Goal: Task Accomplishment & Management: Use online tool/utility

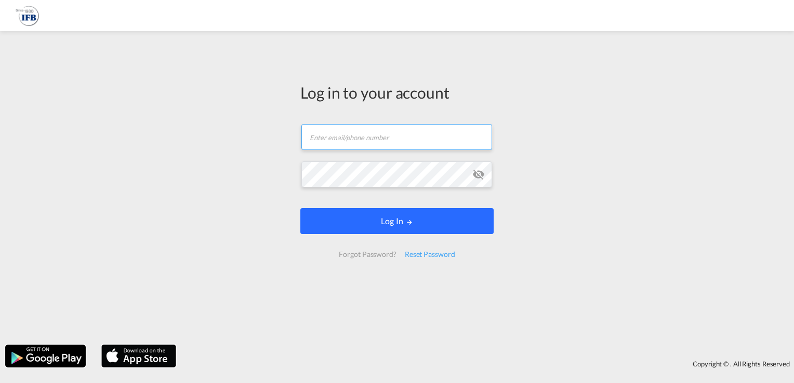
type input "[EMAIL_ADDRESS][DOMAIN_NAME]"
click at [381, 234] on button "Log In" at bounding box center [396, 221] width 193 height 26
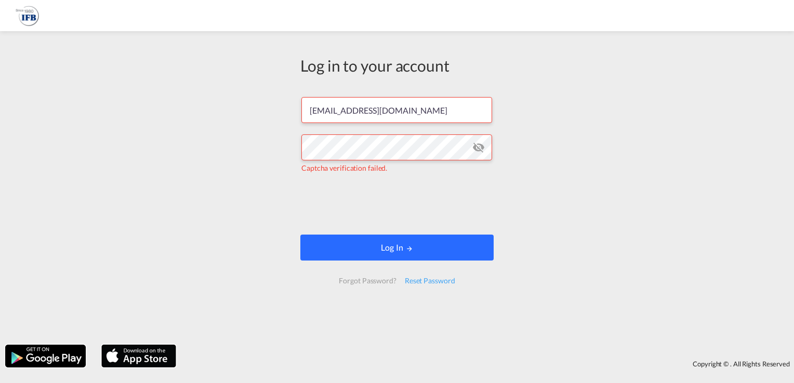
click at [394, 255] on button "Log In" at bounding box center [396, 248] width 193 height 26
